Goal: Task Accomplishment & Management: Use online tool/utility

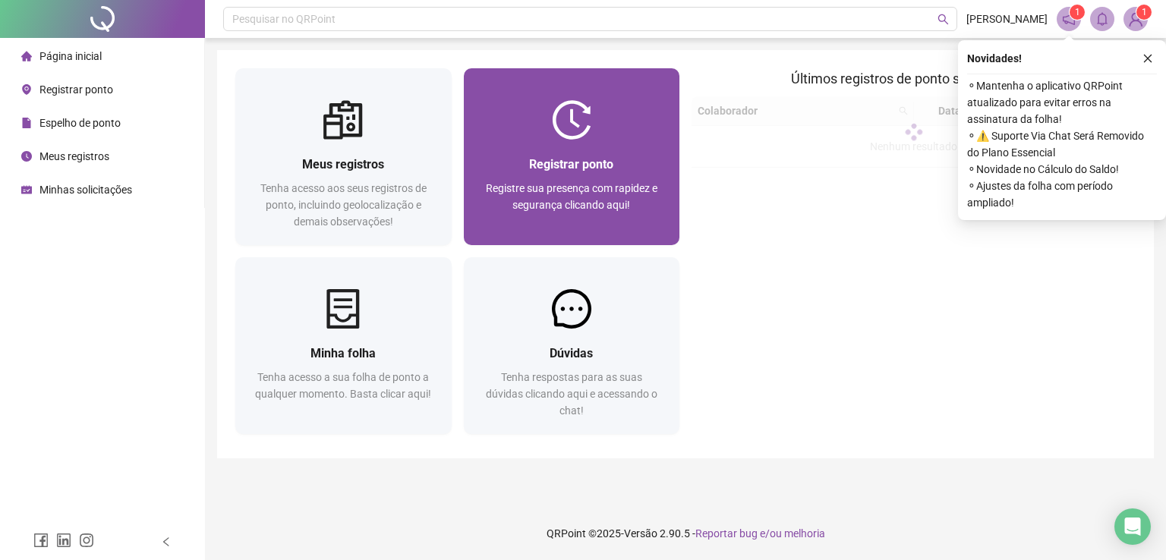
click at [583, 174] on div "Registrar ponto Registre sua presença com rapidez e segurança clicando aqui!" at bounding box center [572, 192] width 180 height 75
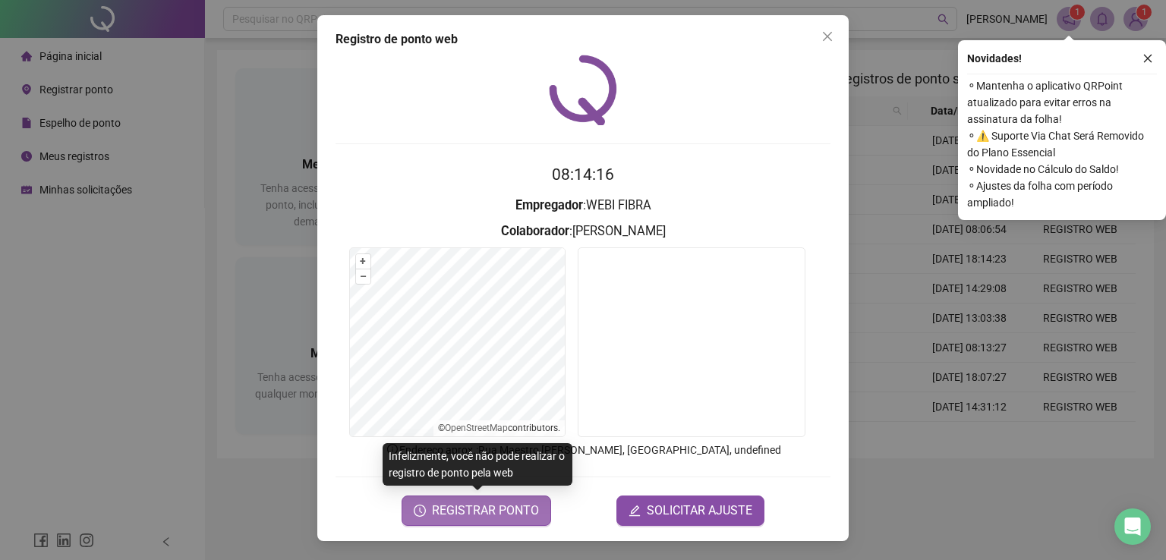
click at [501, 511] on span "REGISTRAR PONTO" at bounding box center [485, 511] width 107 height 18
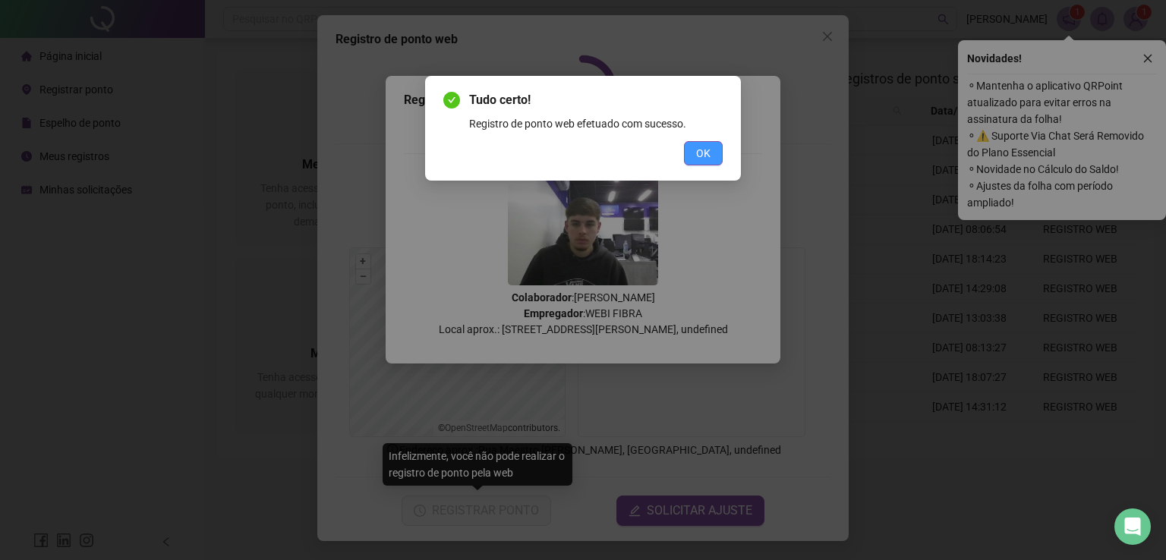
click at [706, 153] on span "OK" at bounding box center [703, 153] width 14 height 17
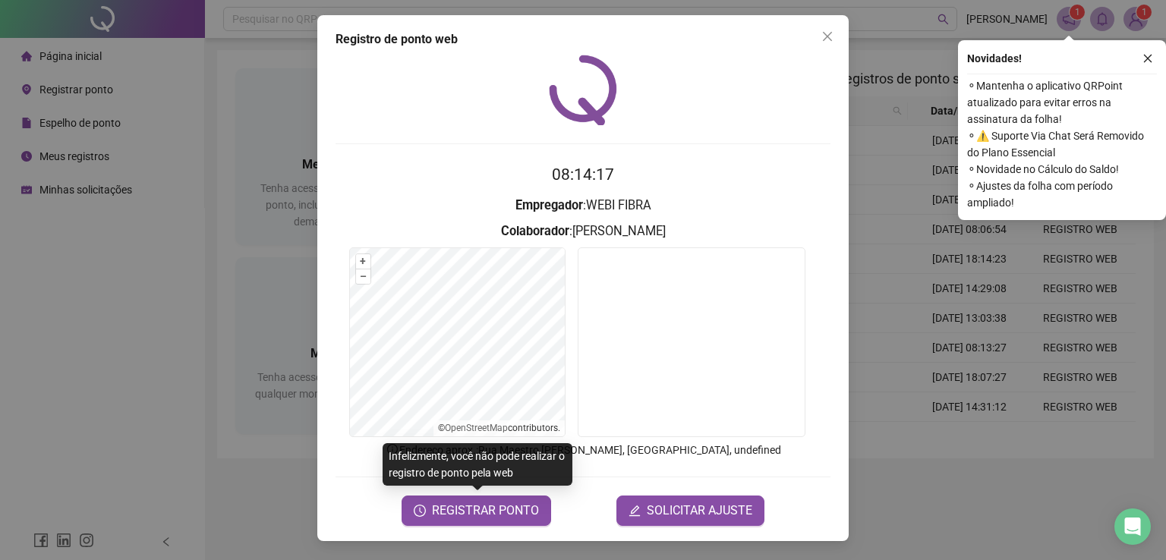
click at [1056, 291] on div "Registro de ponto web 08:14:17 Empregador : WEBI FIBRA Colaborador : [PERSON_NA…" at bounding box center [583, 280] width 1166 height 560
